Goal: Transaction & Acquisition: Purchase product/service

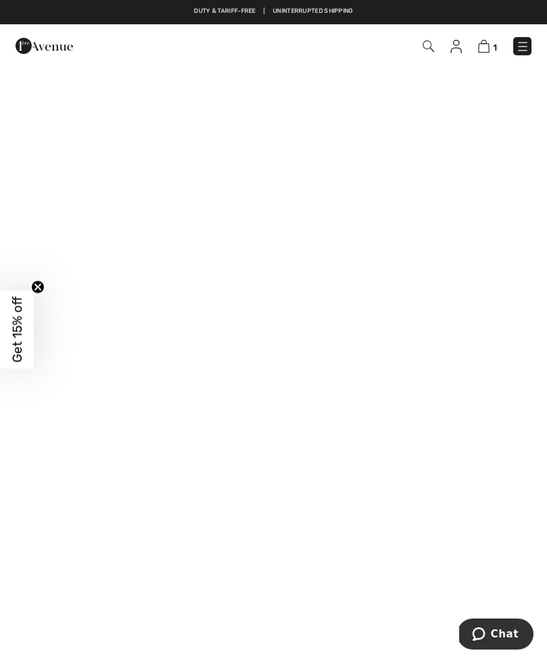
click at [43, 290] on circle "Close teaser" at bounding box center [38, 287] width 13 height 13
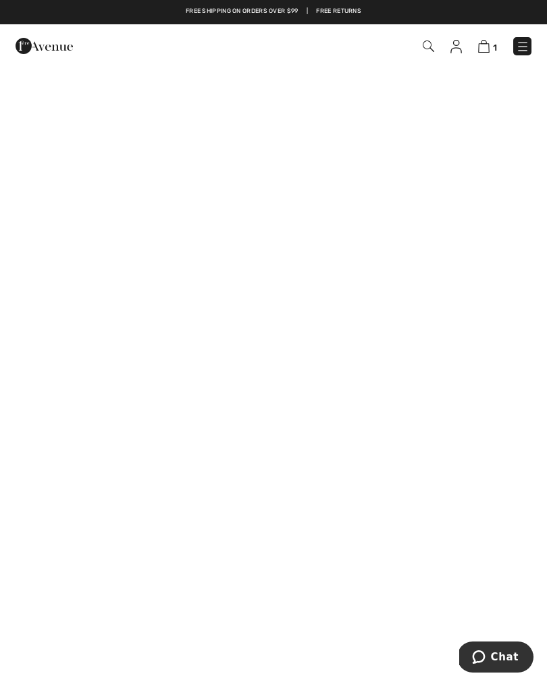
click at [526, 44] on img at bounding box center [522, 46] width 13 height 13
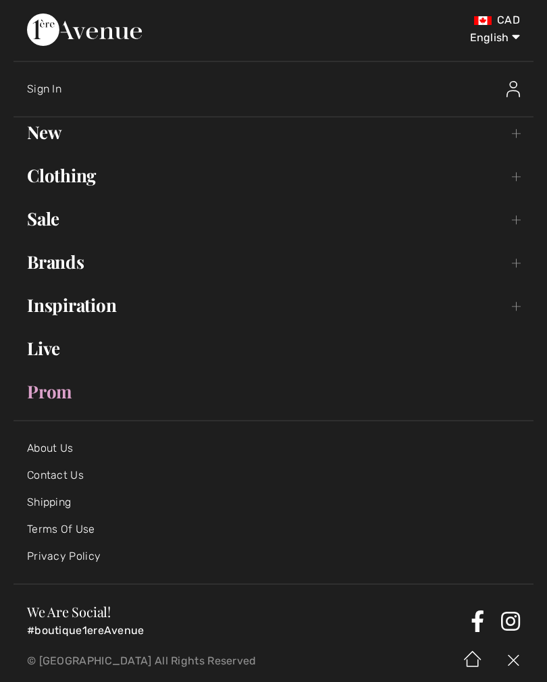
click at [59, 132] on link "New Toggle submenu" at bounding box center [273, 132] width 520 height 30
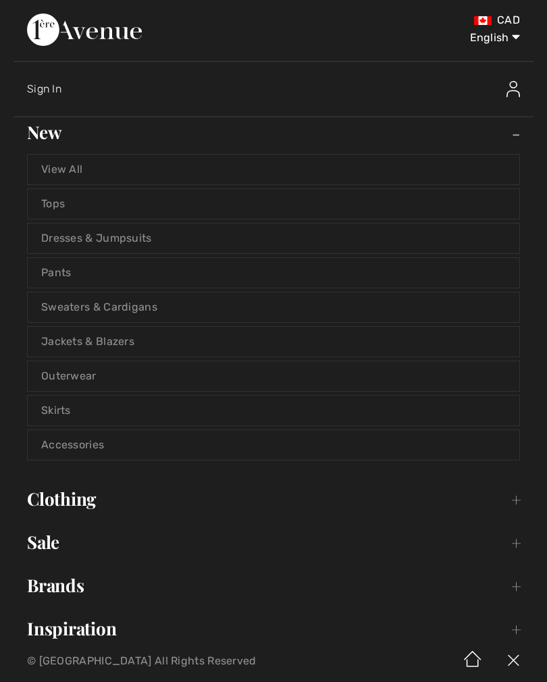
click at [136, 240] on link "Dresses & Jumpsuits" at bounding box center [273, 238] width 491 height 30
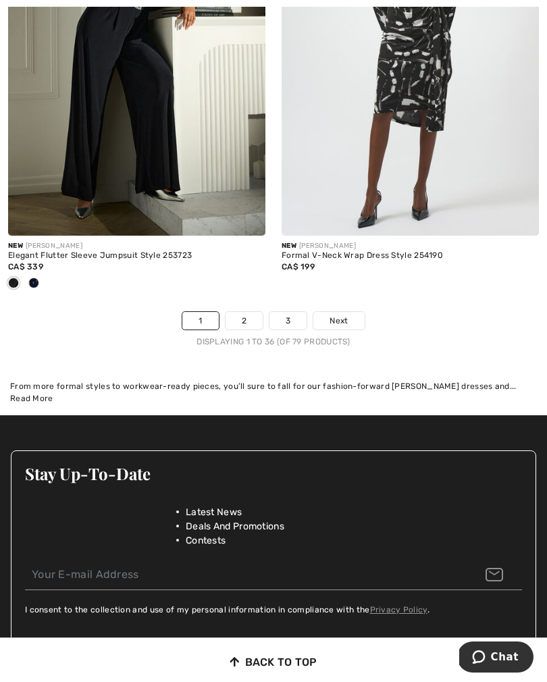
scroll to position [8111, 0]
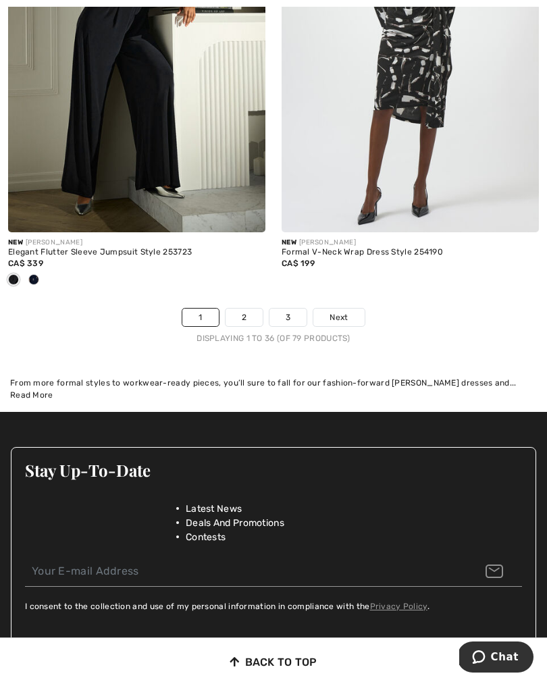
click at [249, 315] on link "2" at bounding box center [243, 317] width 37 height 18
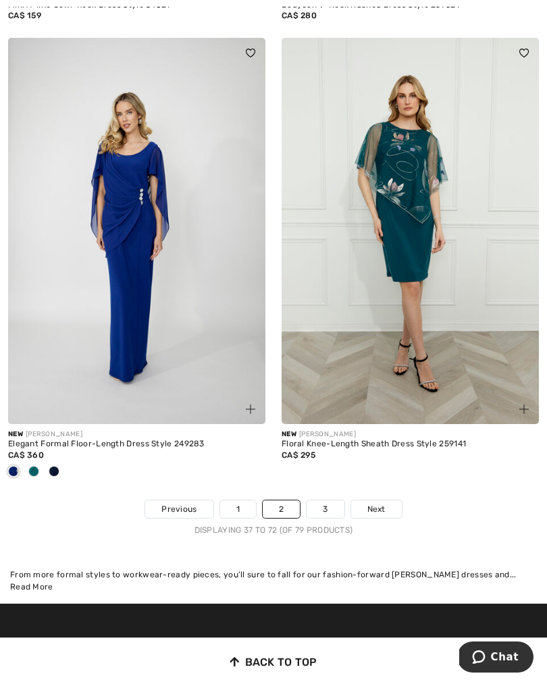
scroll to position [7920, 0]
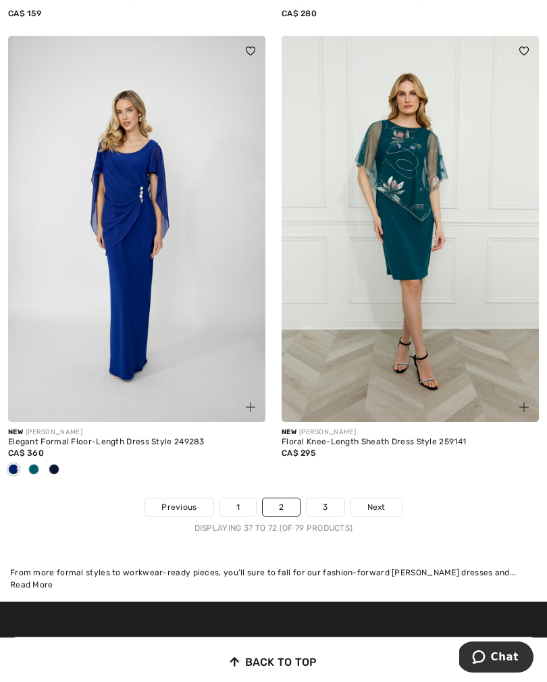
click at [331, 498] on link "3" at bounding box center [324, 507] width 37 height 18
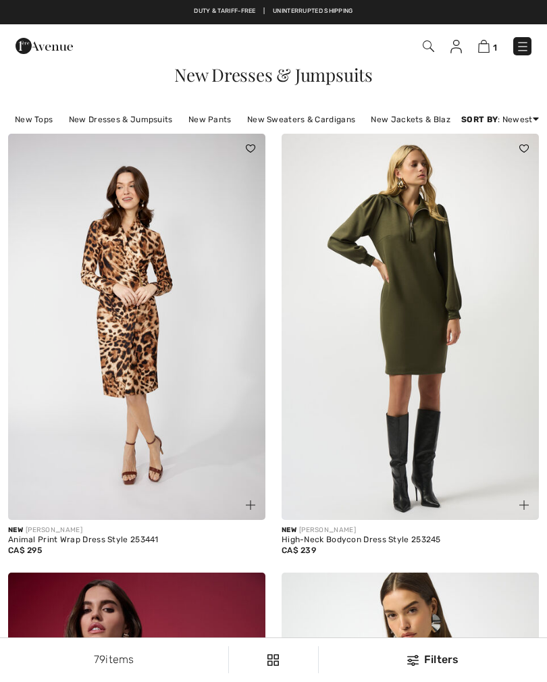
checkbox input "true"
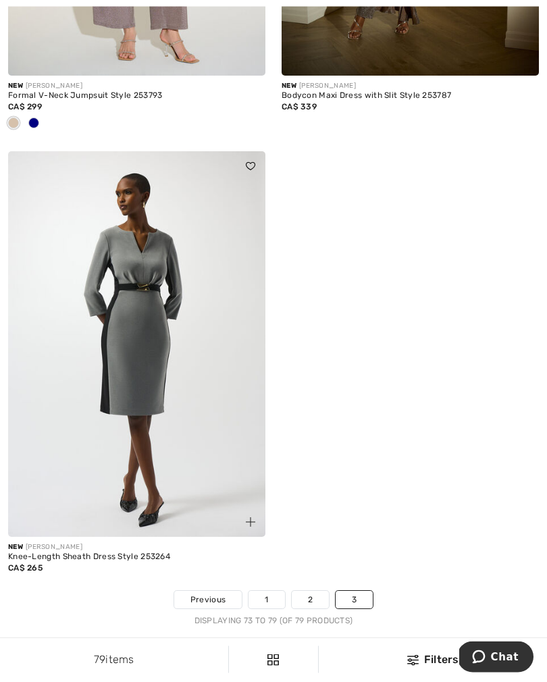
scroll to position [1334, 0]
